Goal: Transaction & Acquisition: Subscribe to service/newsletter

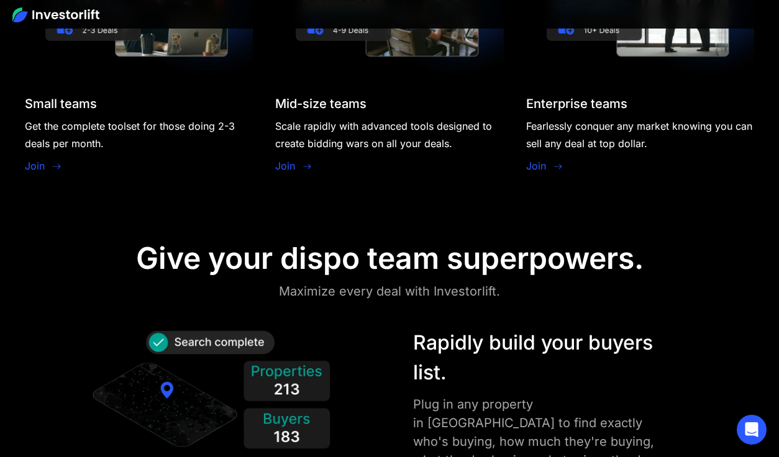
scroll to position [1222, 0]
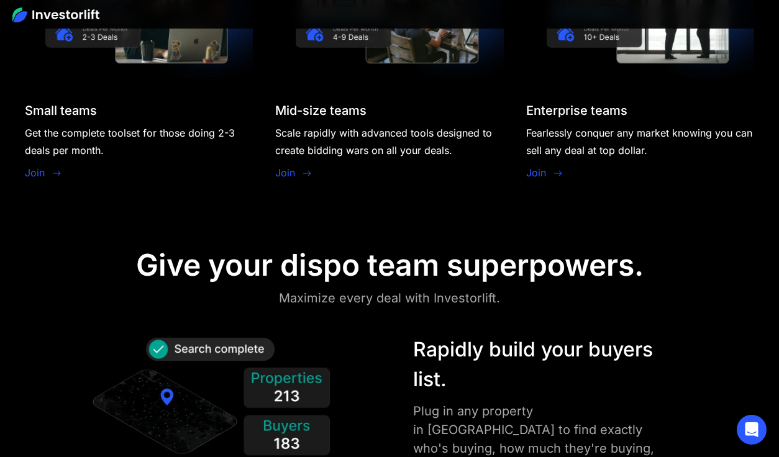
click at [40, 172] on link "Join" at bounding box center [35, 172] width 20 height 15
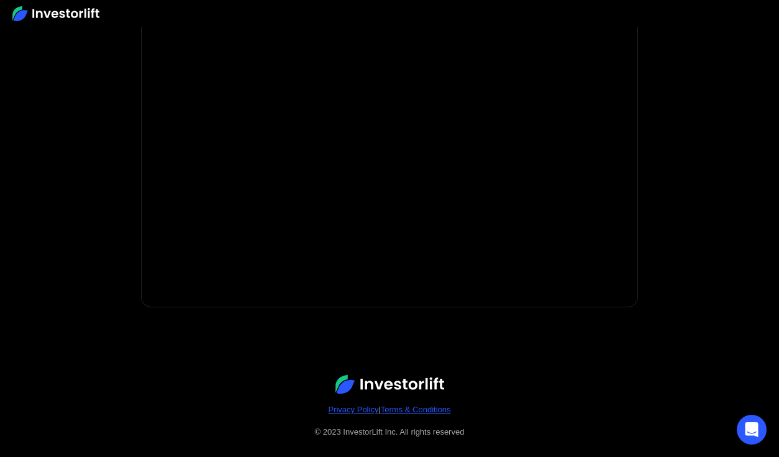
scroll to position [286, 0]
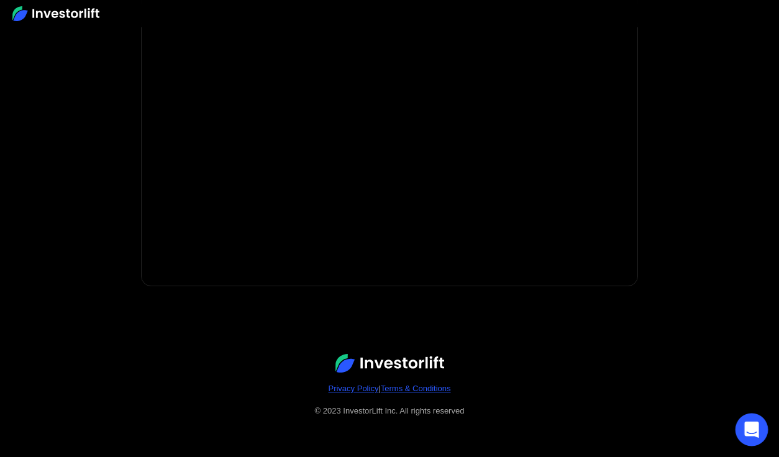
click at [746, 427] on icon "Open Intercom Messenger" at bounding box center [751, 430] width 14 height 16
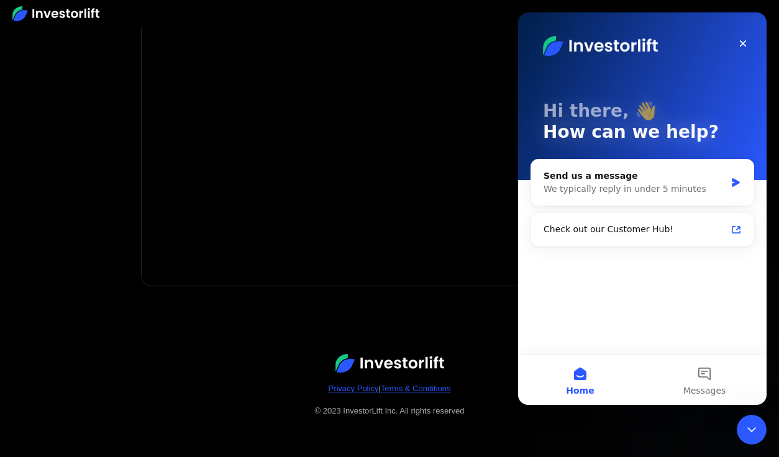
scroll to position [0, 0]
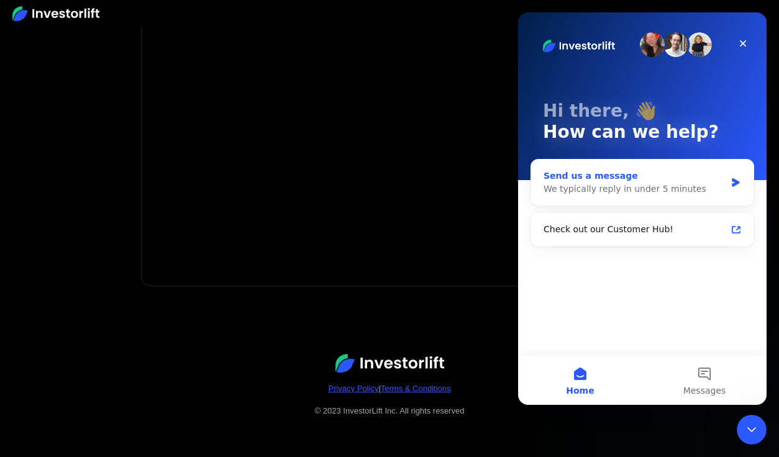
click at [634, 184] on div "We typically reply in under 5 minutes" at bounding box center [634, 189] width 182 height 13
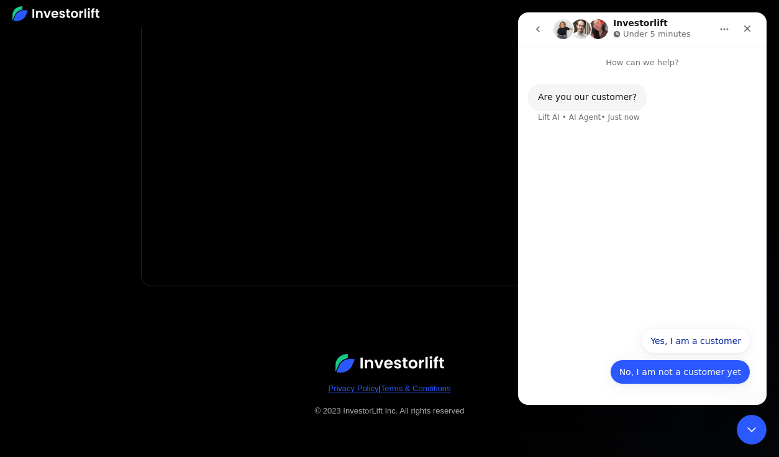
click at [680, 368] on button "No, I am not a customer yet" at bounding box center [680, 371] width 140 height 25
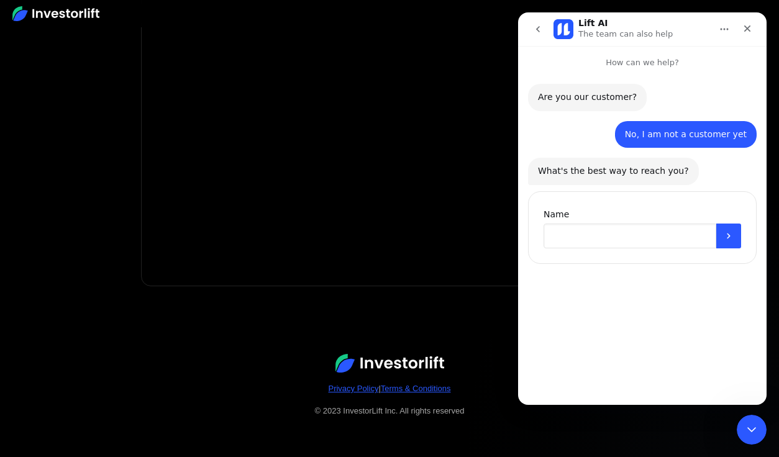
click at [624, 239] on input "Name" at bounding box center [629, 236] width 173 height 25
type input "********"
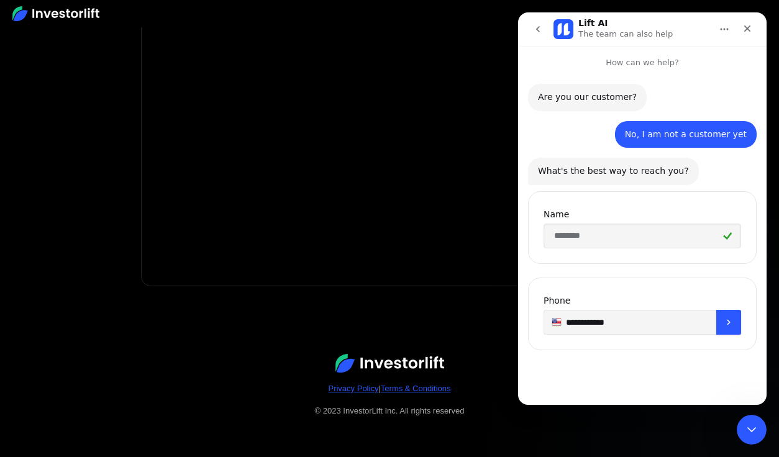
type input "**********"
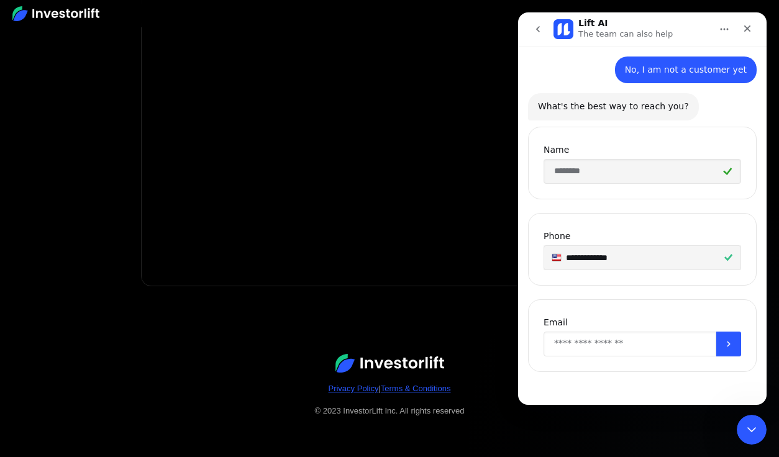
click at [623, 340] on input "Enter your email" at bounding box center [629, 344] width 173 height 25
type input "**********"
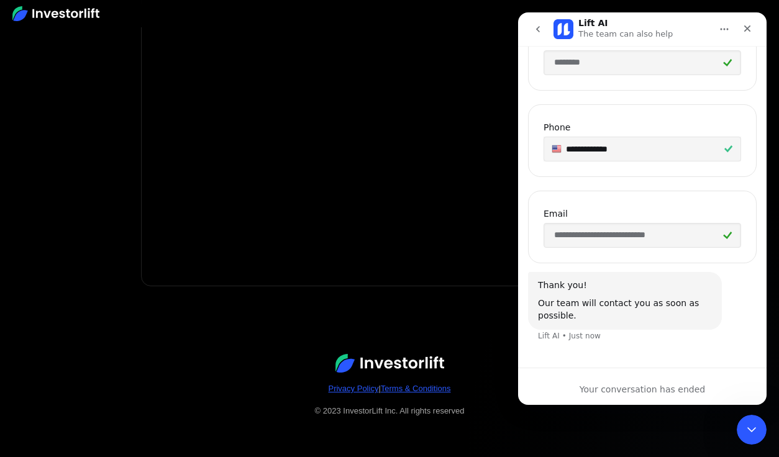
scroll to position [0, 0]
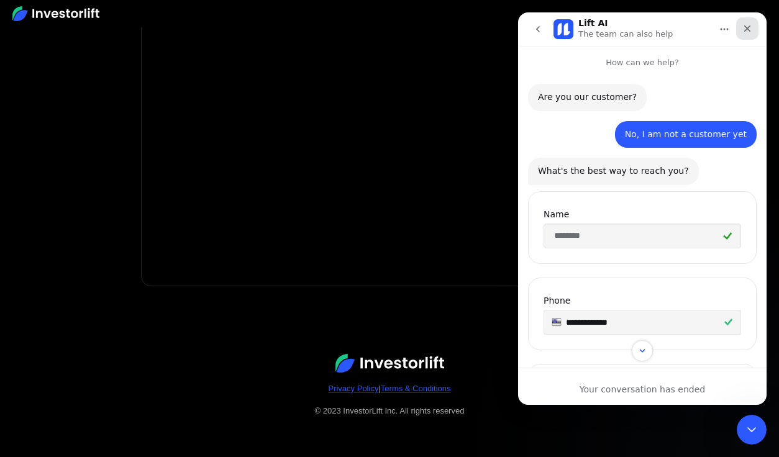
click at [748, 35] on div "Close" at bounding box center [747, 28] width 22 height 22
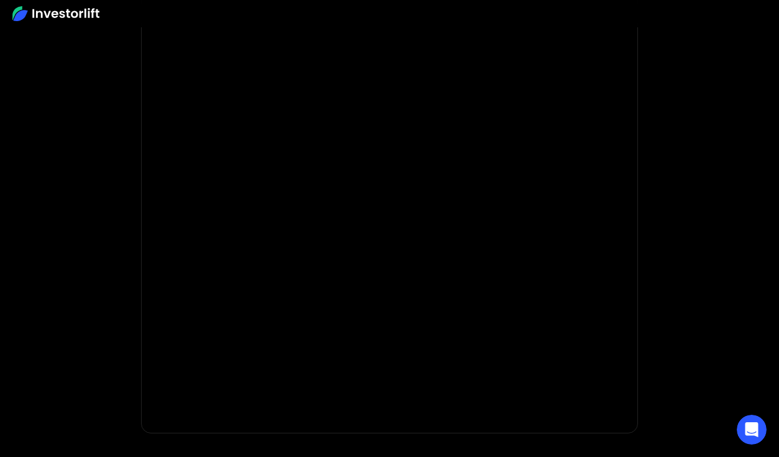
scroll to position [175, 0]
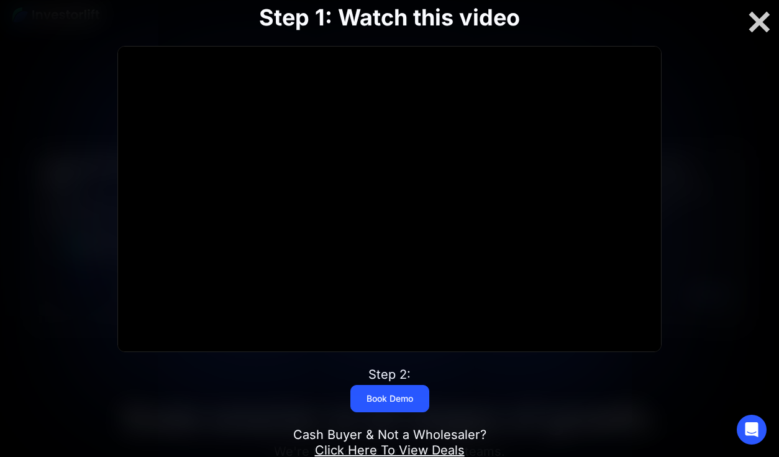
scroll to position [757, 0]
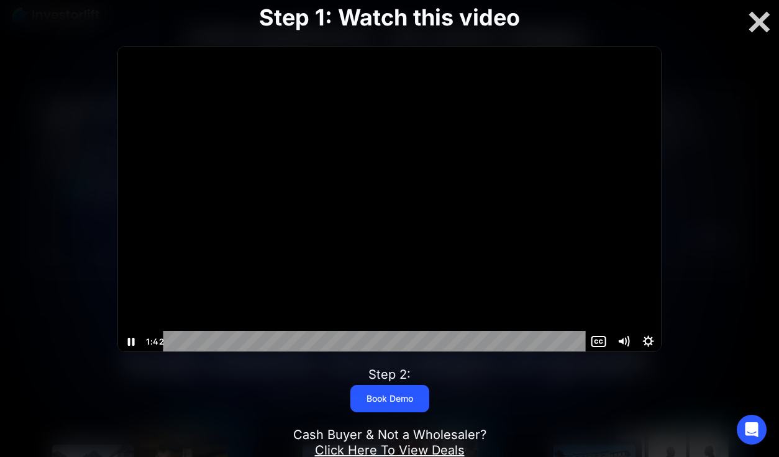
click at [500, 260] on div at bounding box center [389, 199] width 542 height 305
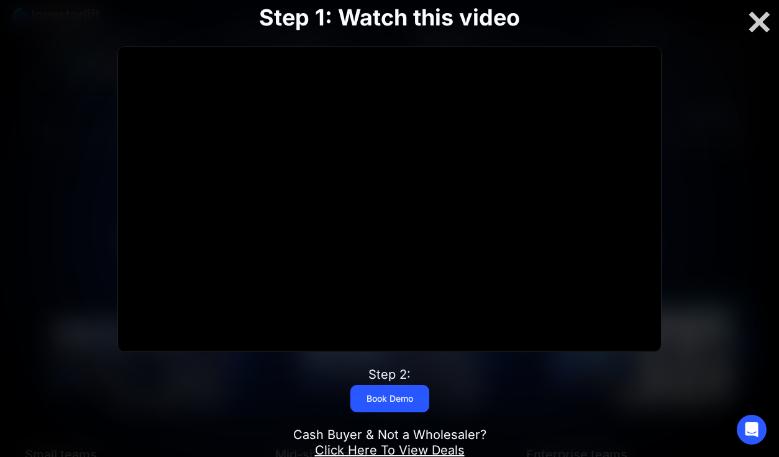
scroll to position [902, 0]
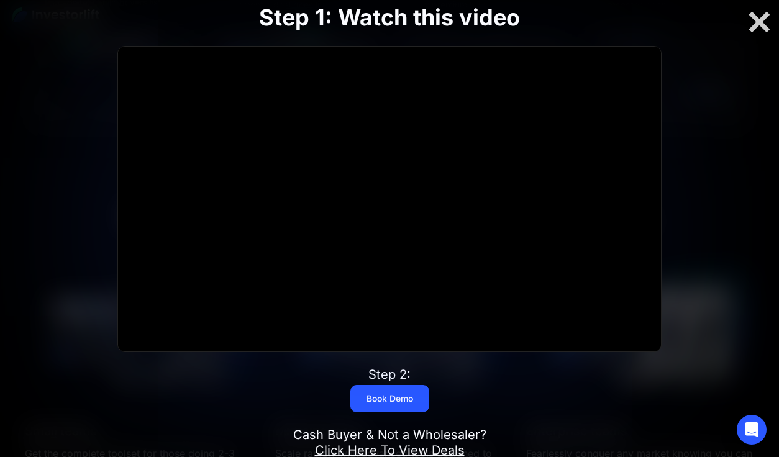
click at [736, 276] on div at bounding box center [389, 228] width 779 height 457
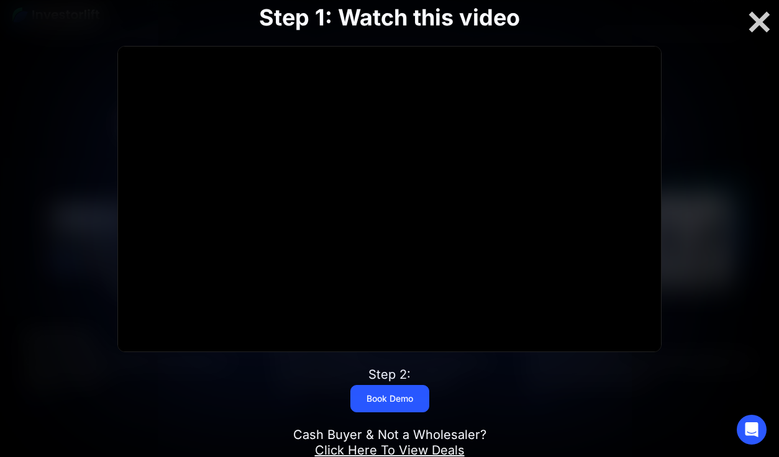
scroll to position [1006, 0]
click at [763, 16] on div at bounding box center [759, 22] width 40 height 26
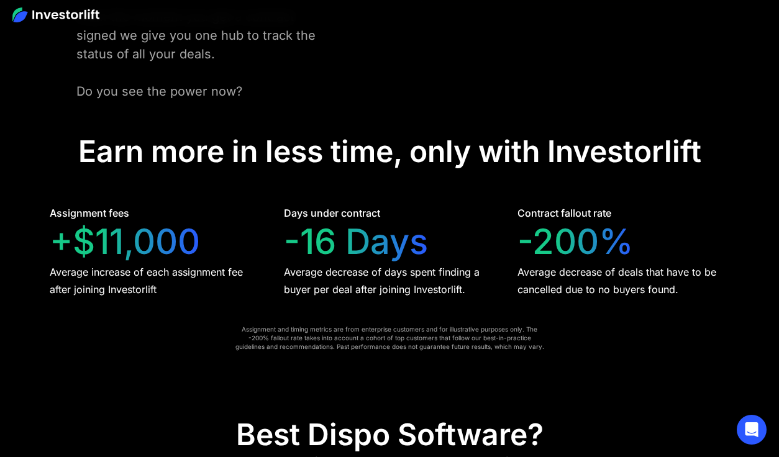
scroll to position [2533, 0]
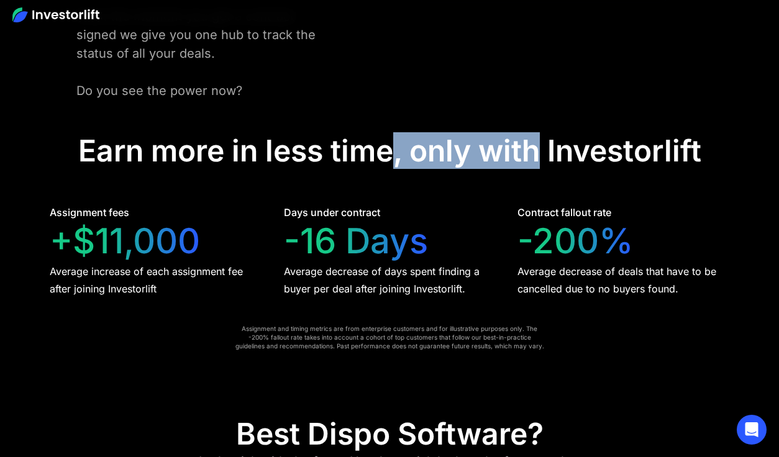
drag, startPoint x: 393, startPoint y: 110, endPoint x: 534, endPoint y: 110, distance: 140.9
click at [534, 133] on div "Earn more in less time, only with Investorlift" at bounding box center [389, 151] width 623 height 36
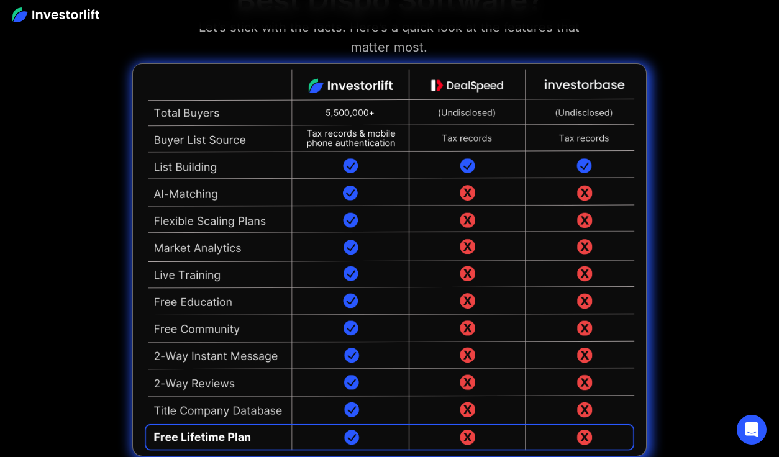
scroll to position [2969, 0]
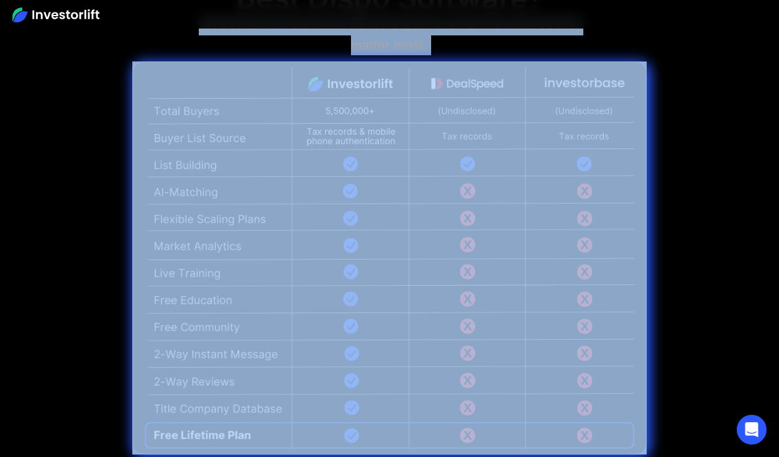
drag, startPoint x: 697, startPoint y: 63, endPoint x: 185, endPoint y: 135, distance: 516.7
click at [185, 135] on div "Best Dispo Software? Let’s stick with the facts. Here’s a quick look at the fea…" at bounding box center [389, 217] width 779 height 536
click at [42, 250] on div "Best Dispo Software? Let’s stick with the facts. Here’s a quick look at the fea…" at bounding box center [389, 217] width 779 height 536
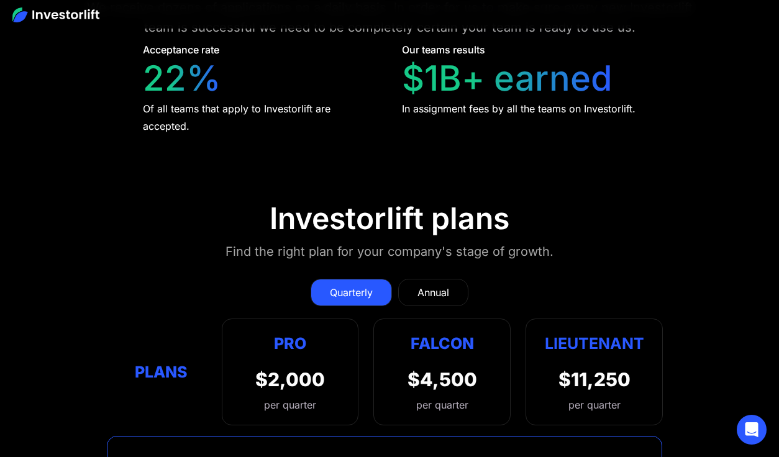
scroll to position [5245, 0]
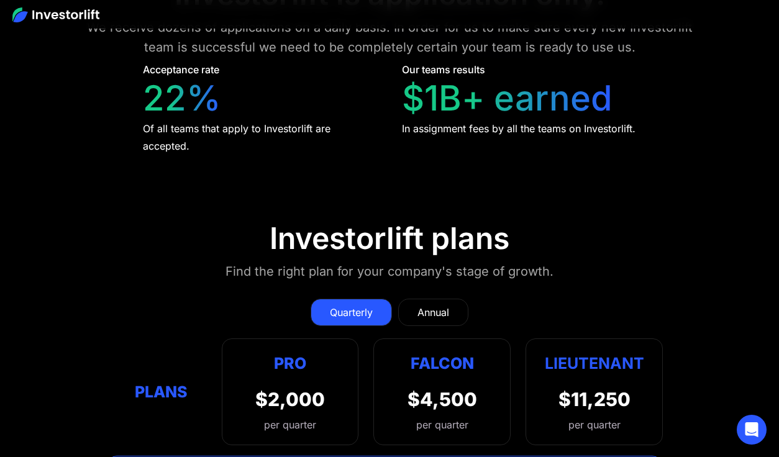
click at [423, 305] on div "Annual" at bounding box center [433, 312] width 32 height 15
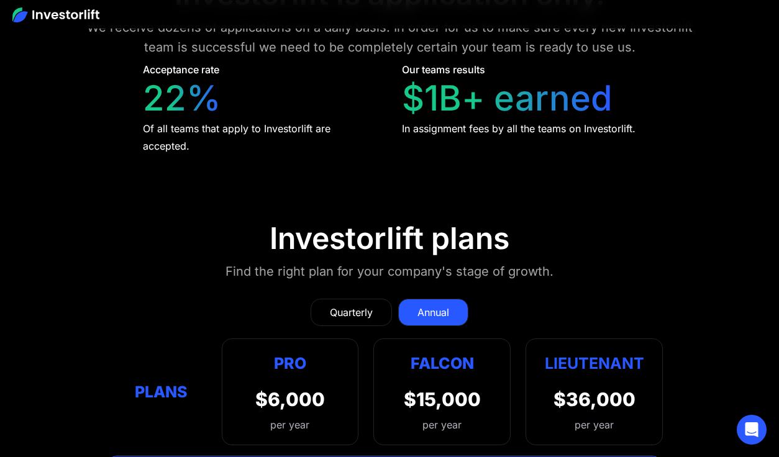
click at [363, 305] on div "Quarterly" at bounding box center [351, 312] width 43 height 15
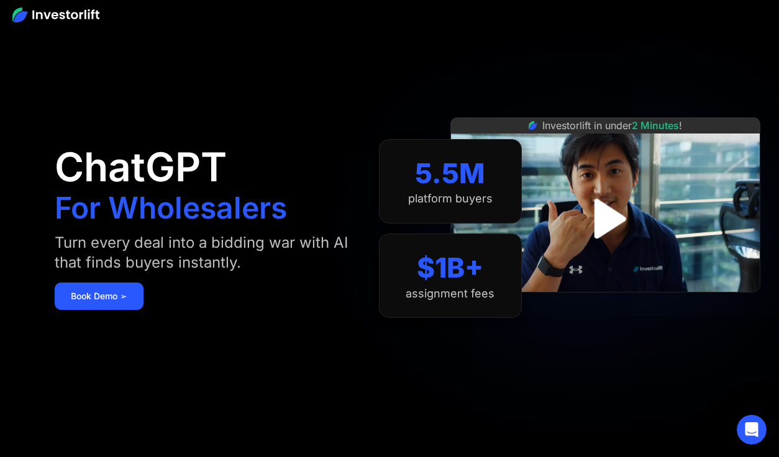
scroll to position [0, 0]
